Goal: Transaction & Acquisition: Purchase product/service

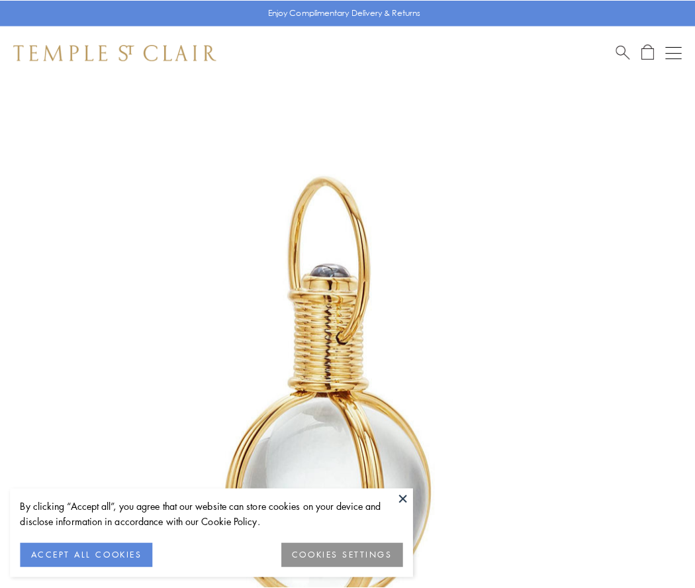
scroll to position [346, 0]
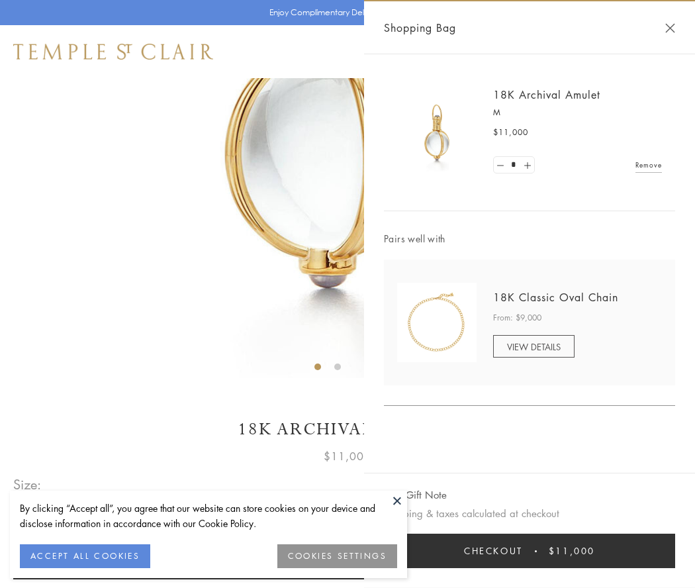
click at [530, 551] on button "Checkout $11,000" at bounding box center [529, 551] width 291 height 34
